Goal: Find specific page/section: Find specific page/section

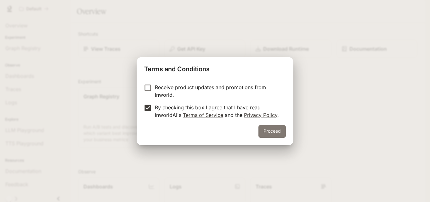
click at [265, 131] on button "Proceed" at bounding box center [272, 131] width 27 height 13
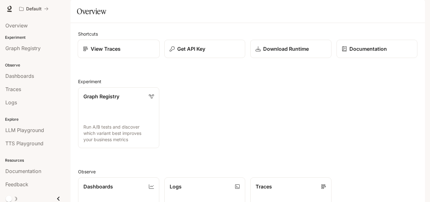
click at [146, 53] on div "View Traces" at bounding box center [118, 49] width 71 height 8
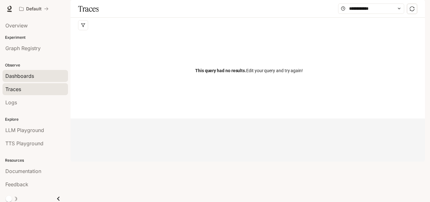
click at [42, 74] on div "Dashboards" at bounding box center [35, 76] width 60 height 8
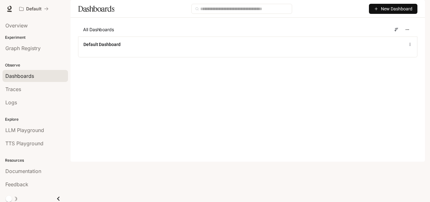
click at [244, 37] on div "All Dashboards" at bounding box center [248, 30] width 340 height 14
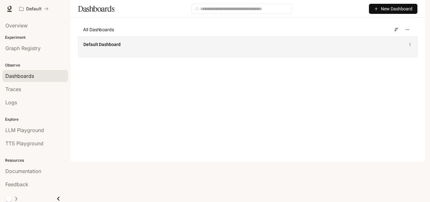
click at [241, 57] on div "Default Dashboard" at bounding box center [247, 47] width 339 height 20
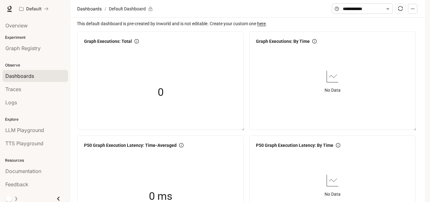
drag, startPoint x: 430, startPoint y: 94, endPoint x: 430, endPoint y: 131, distance: 37.5
click at [430, 131] on div "Skip to main content Default Documentation Documentation Portal Overview Experi…" at bounding box center [215, 101] width 430 height 202
